Goal: Transaction & Acquisition: Purchase product/service

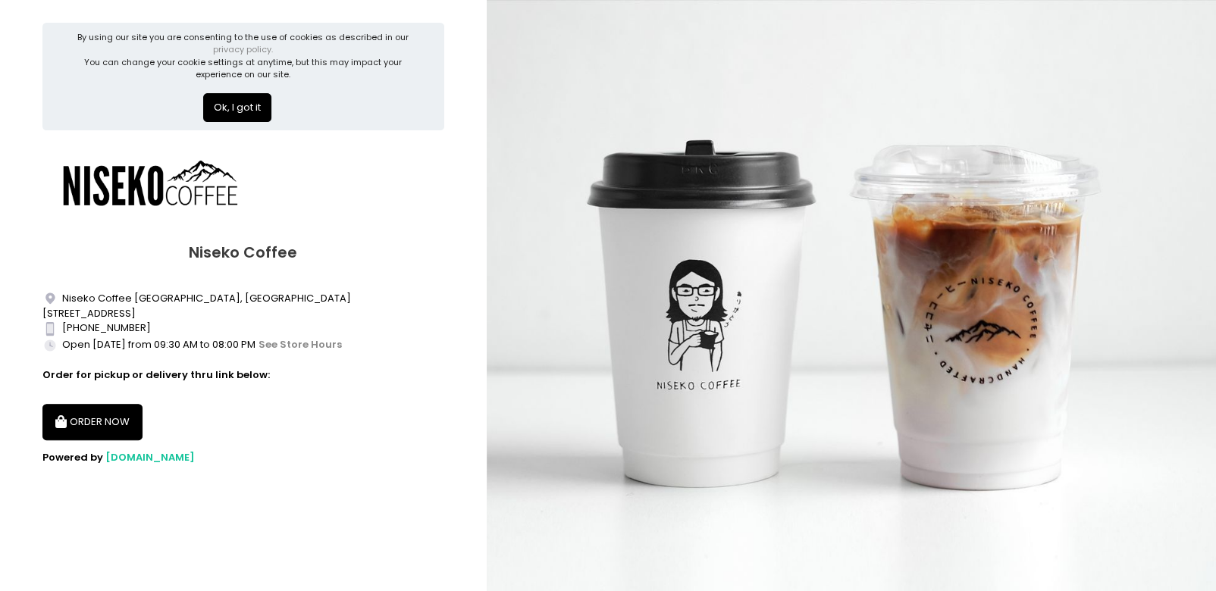
click at [89, 419] on button "ORDER NOW" at bounding box center [92, 422] width 100 height 36
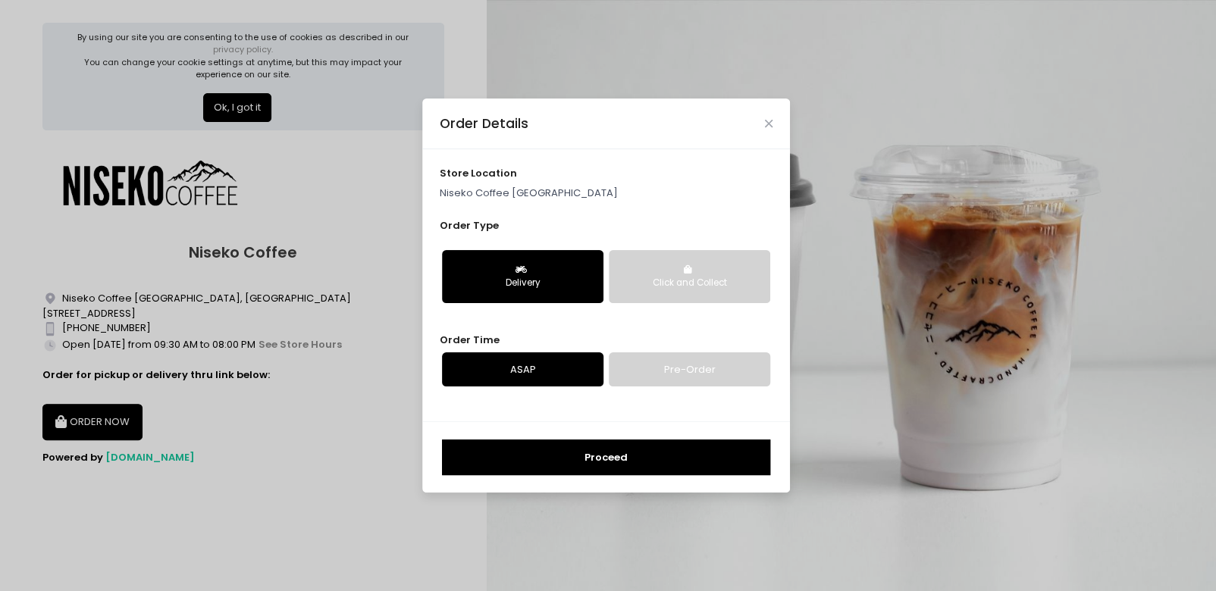
click at [648, 287] on div "Click and Collect" at bounding box center [689, 284] width 140 height 14
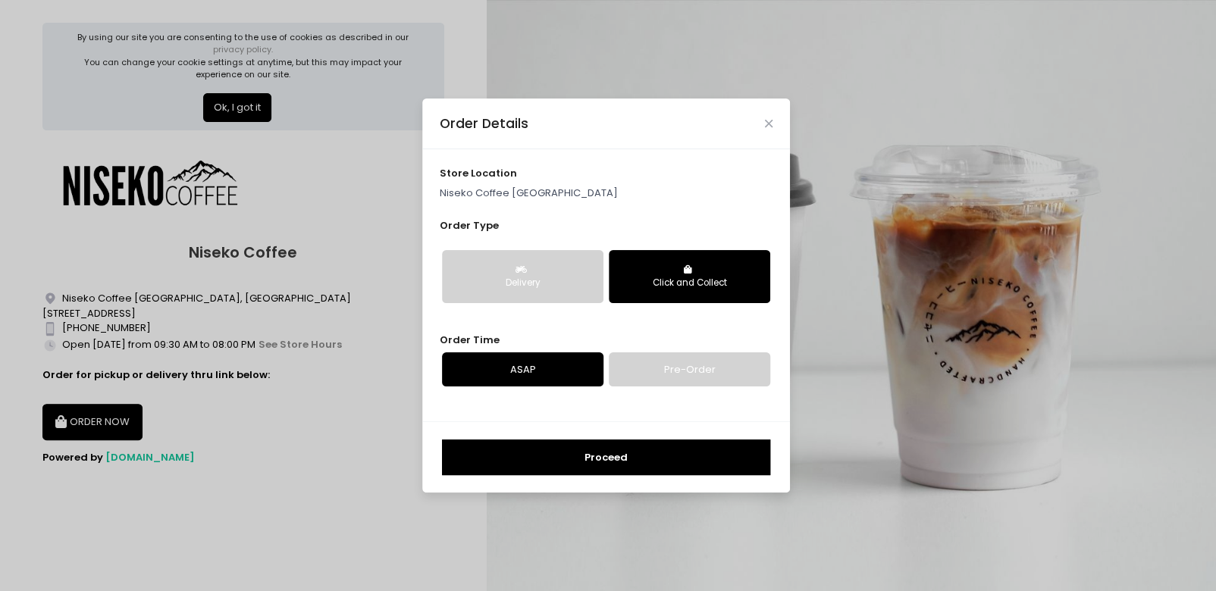
click at [578, 463] on button "Proceed" at bounding box center [606, 458] width 328 height 36
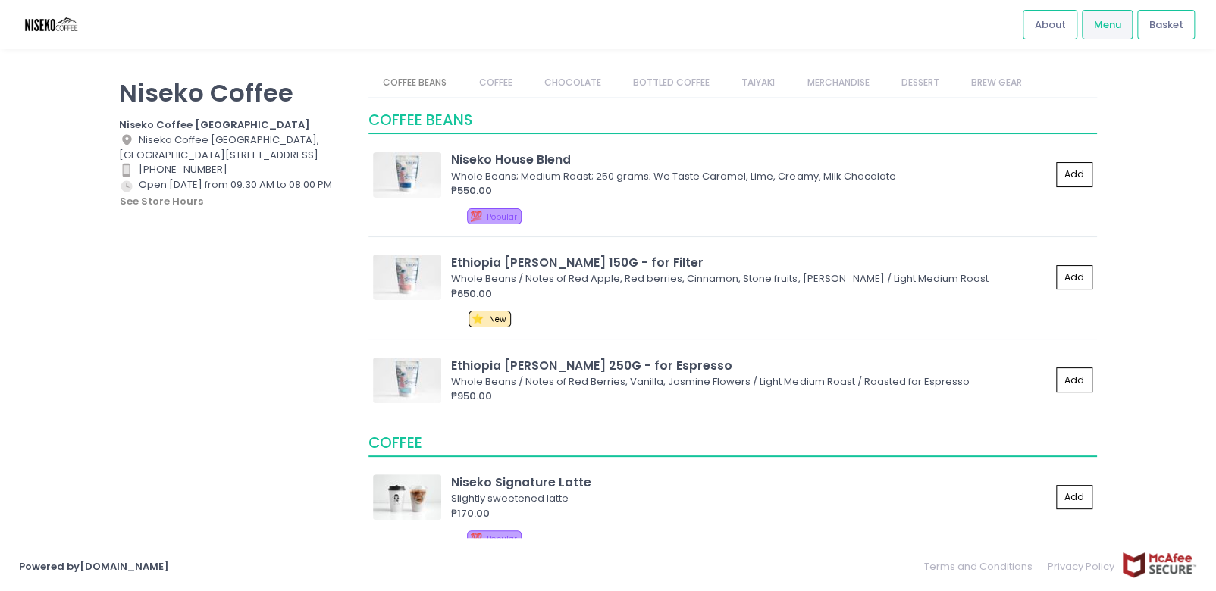
click at [909, 77] on link "DESSERT" at bounding box center [919, 82] width 67 height 29
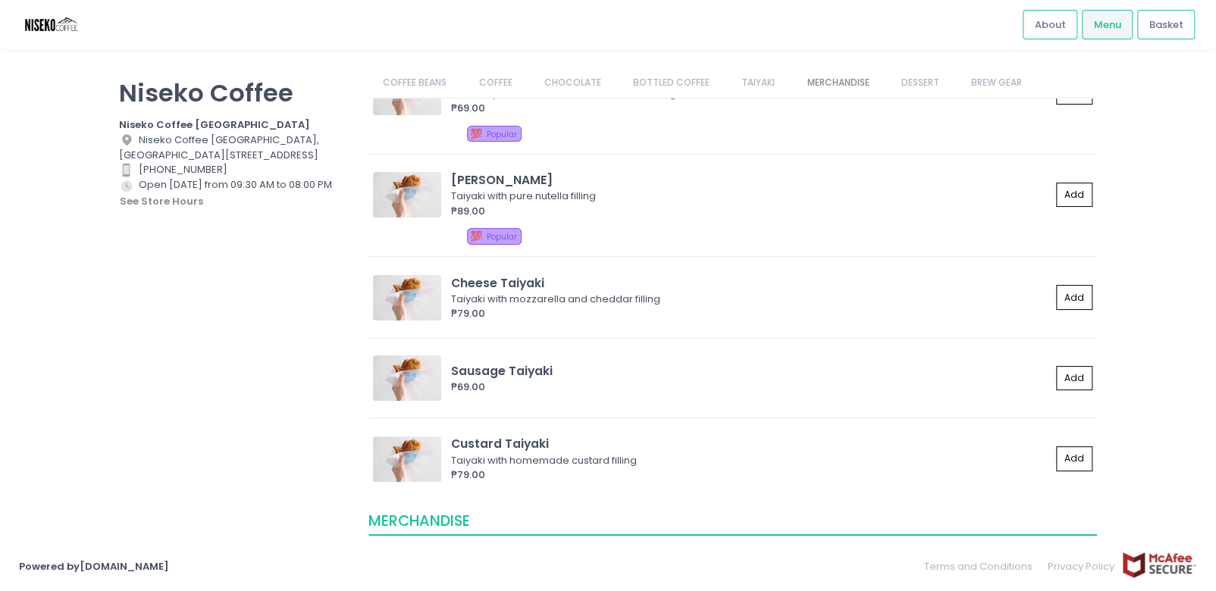
scroll to position [1516, 0]
